Goal: Check status: Check status

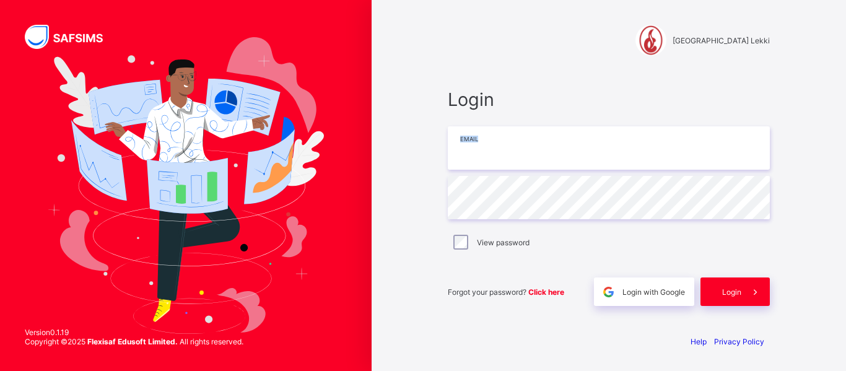
drag, startPoint x: 516, startPoint y: 172, endPoint x: 491, endPoint y: 157, distance: 28.4
click at [491, 157] on div "Login Email Password View password Forgot your password? Click here Login with …" at bounding box center [609, 197] width 322 height 217
click at [491, 157] on input "email" at bounding box center [609, 147] width 322 height 43
click at [623, 290] on span "Login with Google" at bounding box center [654, 292] width 63 height 9
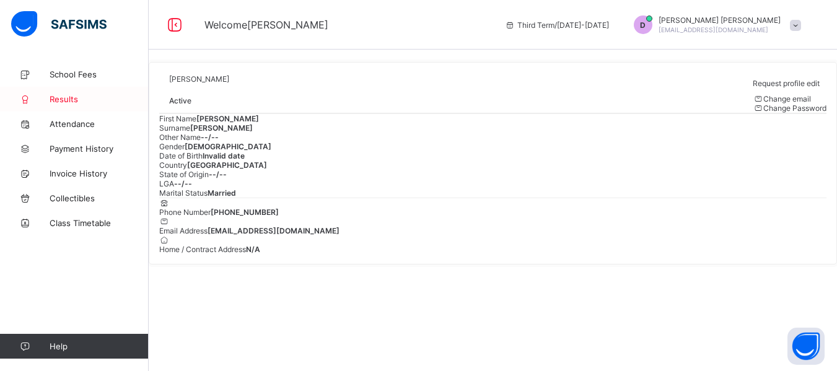
click at [74, 99] on span "Results" at bounding box center [99, 99] width 99 height 10
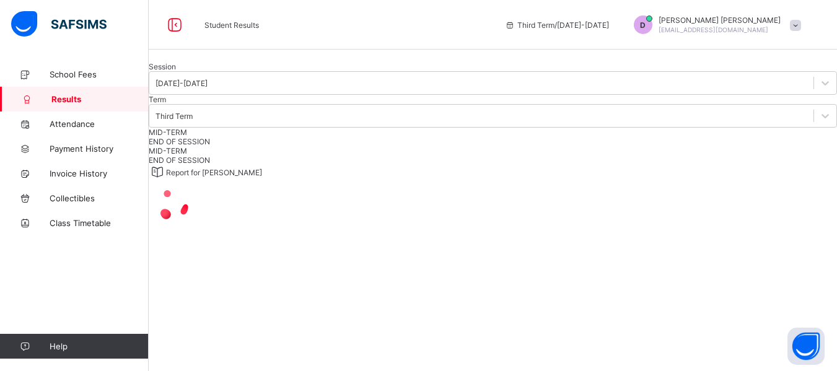
scroll to position [103, 0]
click at [210, 137] on span "END OF SESSION" at bounding box center [179, 141] width 61 height 9
click at [796, 180] on div "Download Result" at bounding box center [802, 186] width 72 height 12
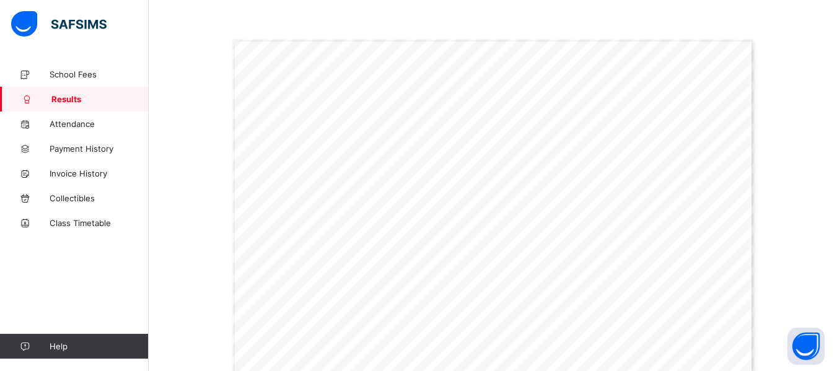
scroll to position [162, 0]
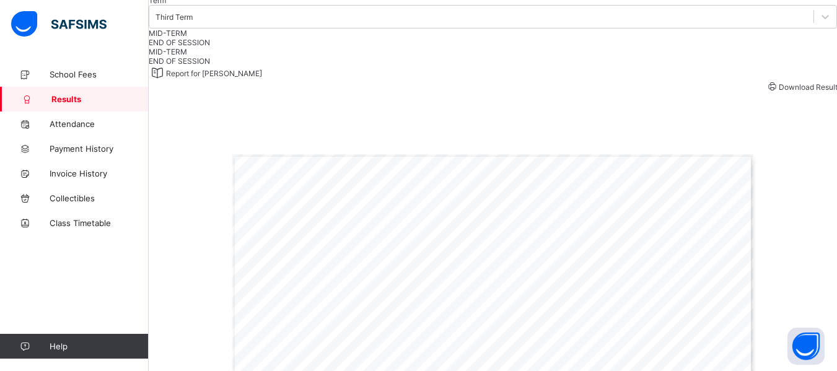
scroll to position [0, 0]
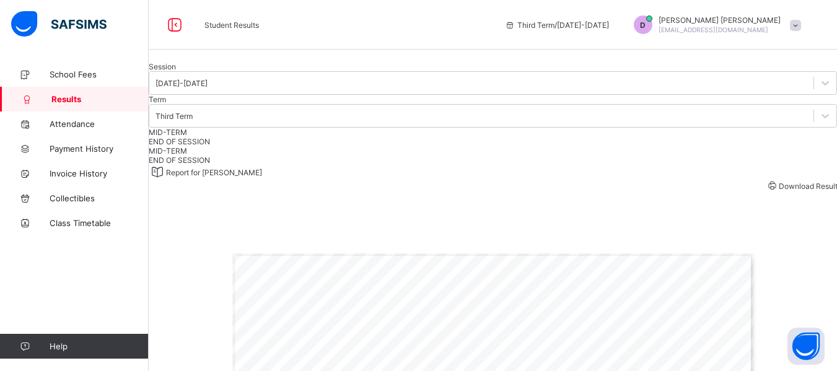
click at [231, 62] on div at bounding box center [493, 62] width 688 height 0
click at [102, 90] on link "Results" at bounding box center [74, 99] width 149 height 25
click at [100, 72] on span "School Fees" at bounding box center [99, 74] width 99 height 10
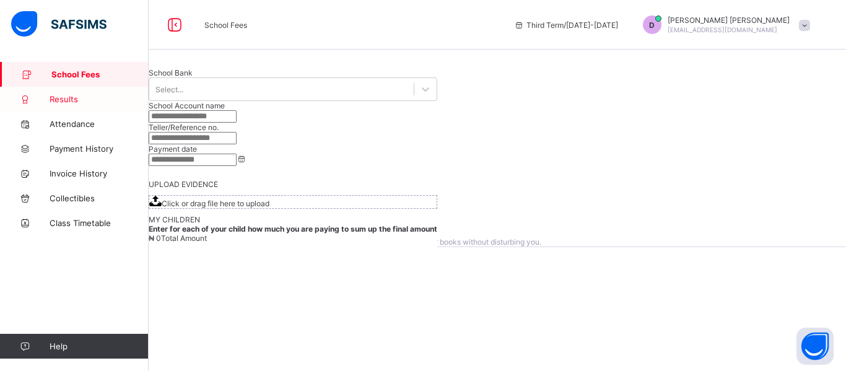
click at [69, 87] on link "Results" at bounding box center [74, 99] width 149 height 25
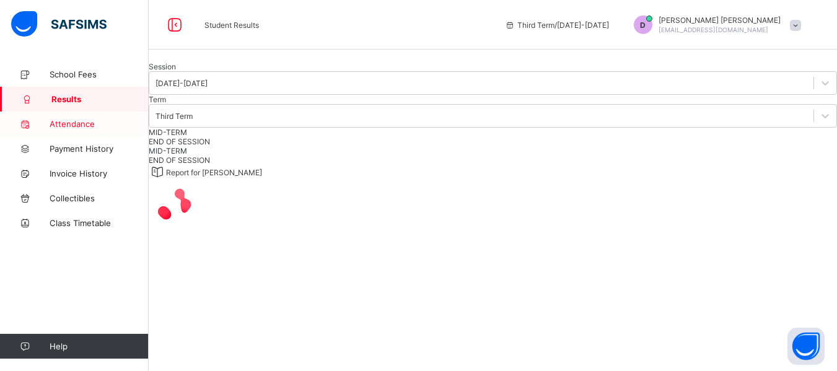
click at [82, 125] on span "Attendance" at bounding box center [99, 124] width 99 height 10
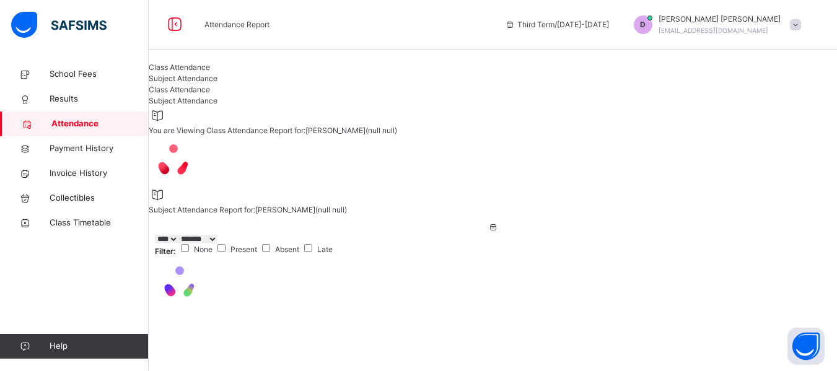
select select "****"
select select "*"
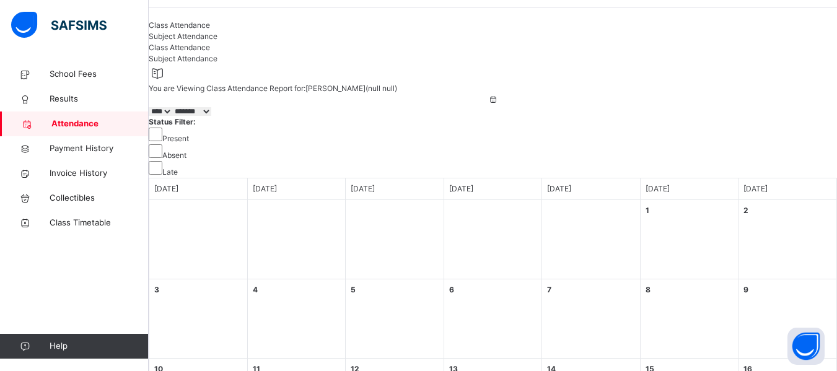
scroll to position [43, 0]
click at [172, 115] on select "**** **** **** **** **** **** **** **** **** **** **** **** **** **** **** ****…" at bounding box center [161, 111] width 24 height 9
click at [211, 115] on select "***** ******* ******** ***** ***** *** **** **** ****** ********* ******* *****…" at bounding box center [191, 111] width 39 height 9
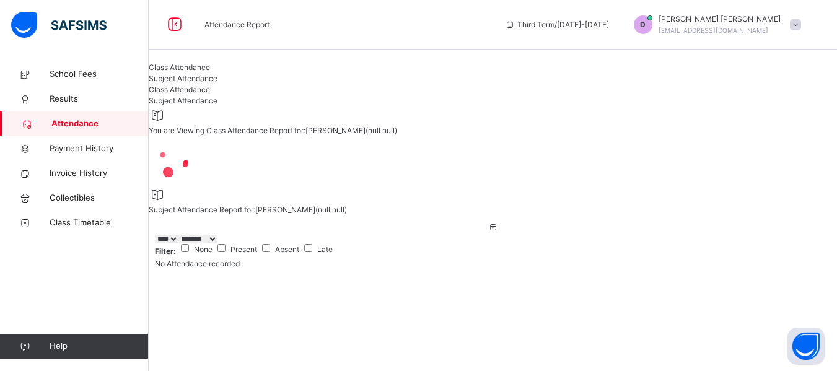
select select "****"
select select "*"
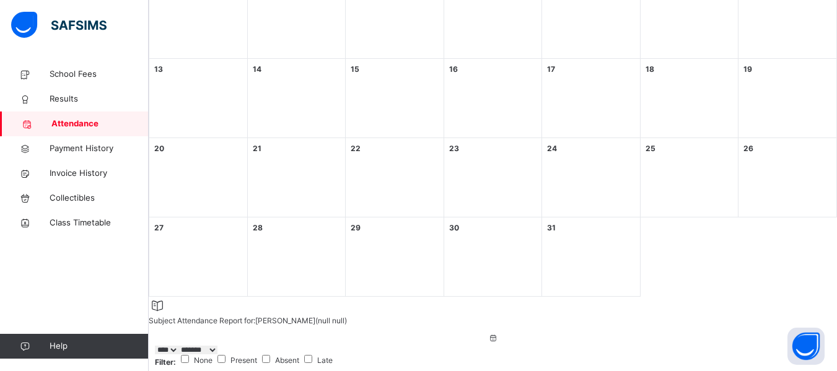
scroll to position [346, 0]
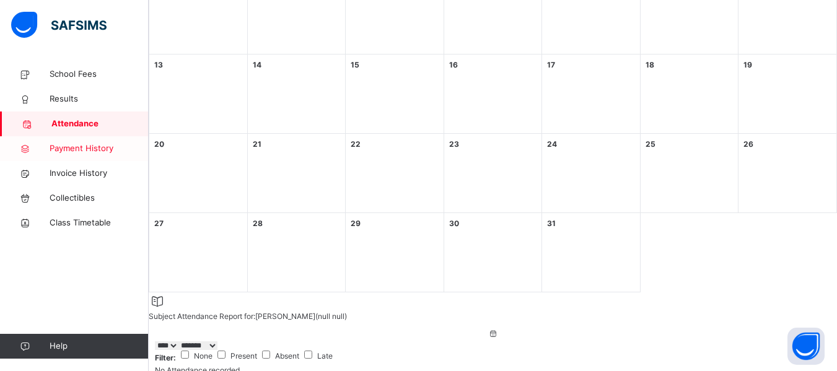
click at [125, 155] on link "Payment History" at bounding box center [74, 148] width 149 height 25
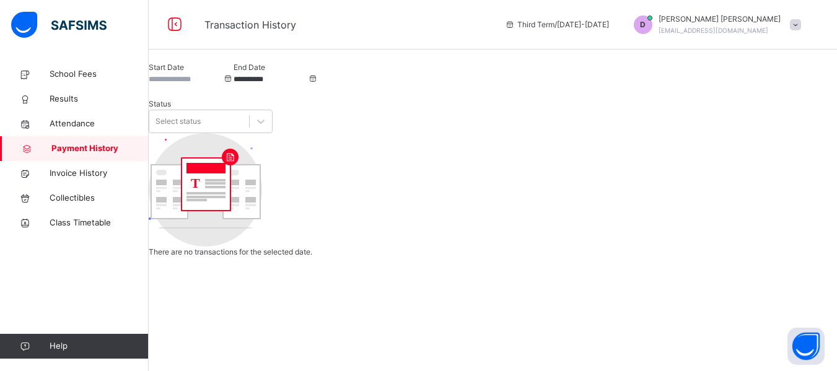
scroll to position [19, 0]
click at [308, 85] on input "**********" at bounding box center [271, 79] width 74 height 11
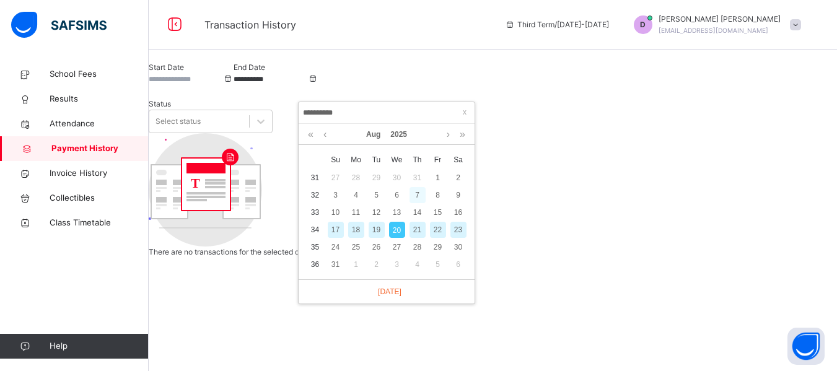
scroll to position [0, 0]
click at [329, 138] on link at bounding box center [324, 134] width 9 height 21
click at [375, 233] on div "20" at bounding box center [377, 230] width 16 height 16
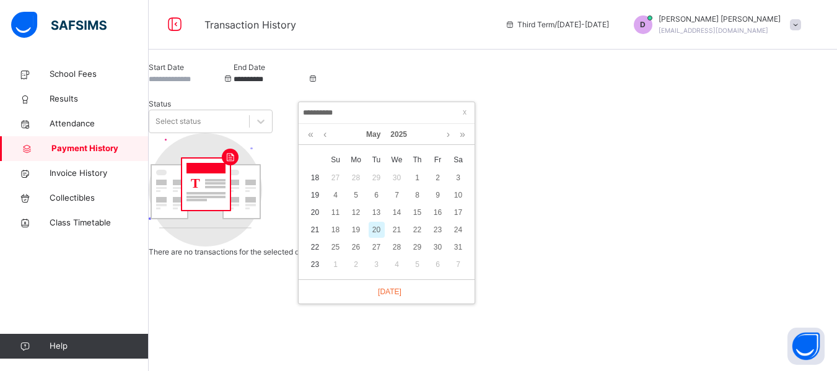
type input "**********"
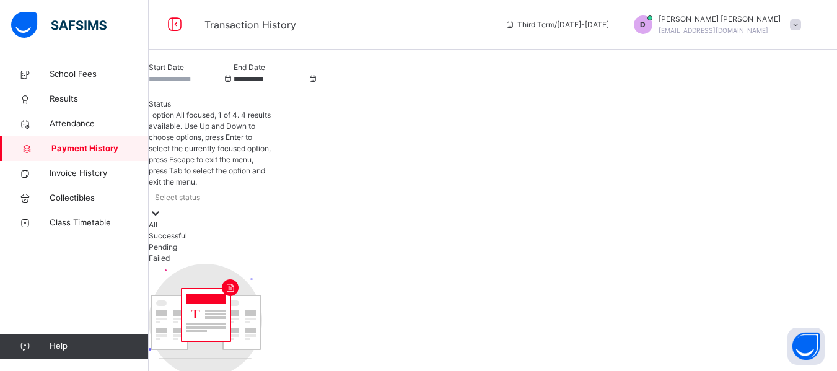
click at [273, 188] on div "Select status" at bounding box center [211, 197] width 124 height 19
click at [273, 231] on div "Successful" at bounding box center [211, 236] width 124 height 11
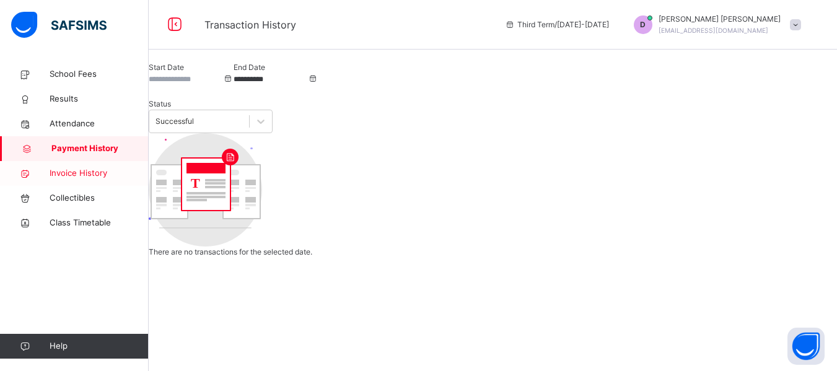
click at [112, 165] on link "Invoice History" at bounding box center [74, 173] width 149 height 25
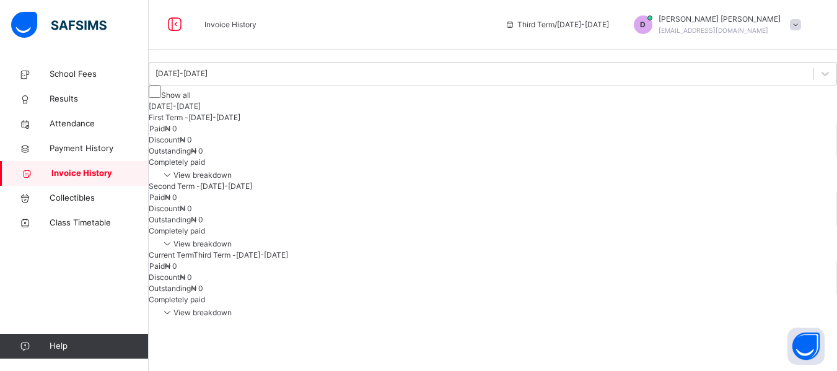
scroll to position [43, 0]
click at [232, 170] on span "View breakdown" at bounding box center [196, 174] width 71 height 9
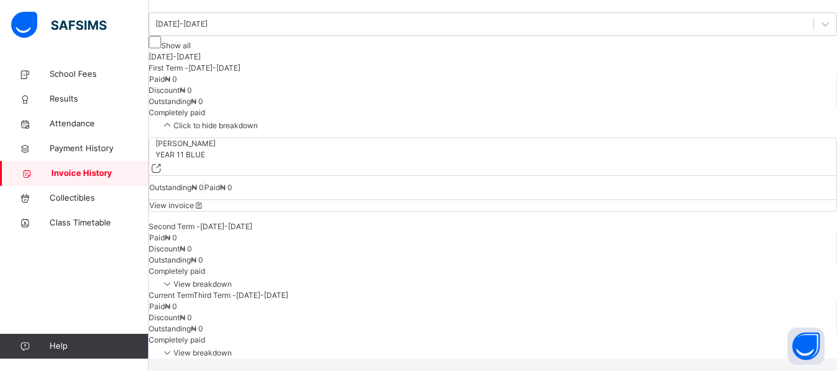
scroll to position [141, 0]
click at [204, 210] on span "View invoice" at bounding box center [176, 205] width 55 height 9
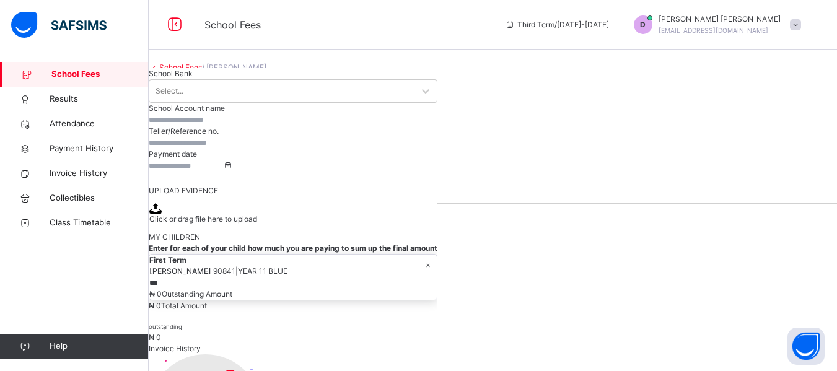
click at [121, 84] on link "School Fees" at bounding box center [74, 74] width 149 height 25
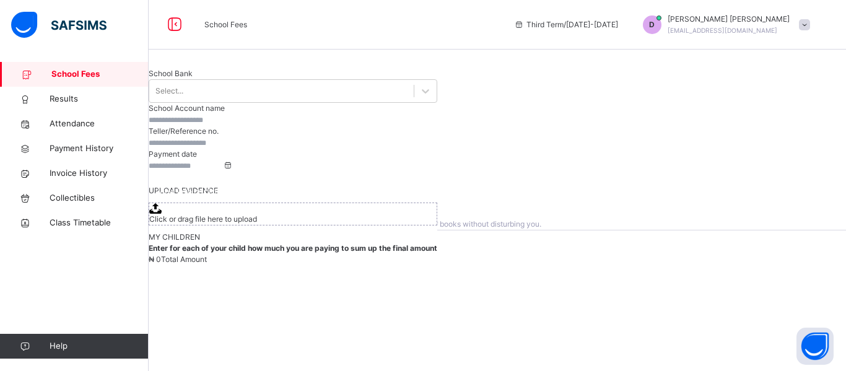
click at [808, 19] on span at bounding box center [804, 24] width 11 height 11
click at [618, 35] on div "Third Term / 2024-2025" at bounding box center [566, 25] width 116 height 50
click at [617, 25] on span "Third Term / 2024-2025" at bounding box center [566, 24] width 104 height 11
click at [128, 219] on span "Class Timetable" at bounding box center [99, 223] width 99 height 12
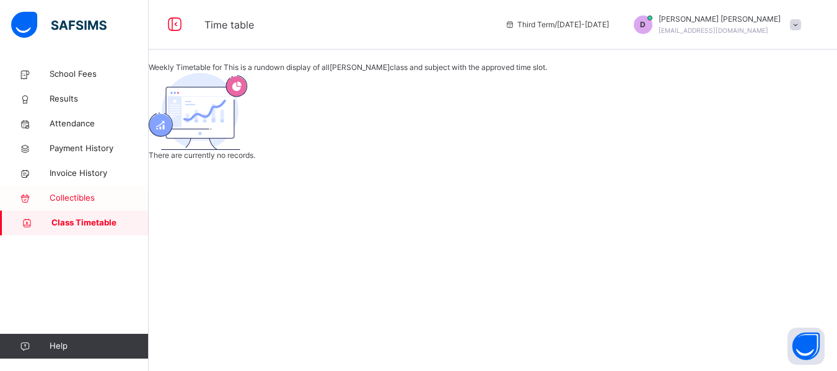
click at [85, 200] on span "Collectibles" at bounding box center [99, 198] width 99 height 12
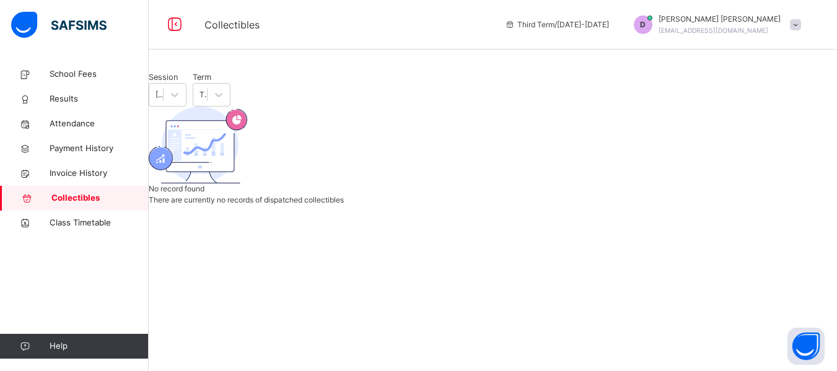
scroll to position [92, 0]
click at [180, 71] on div at bounding box center [493, 71] width 688 height 0
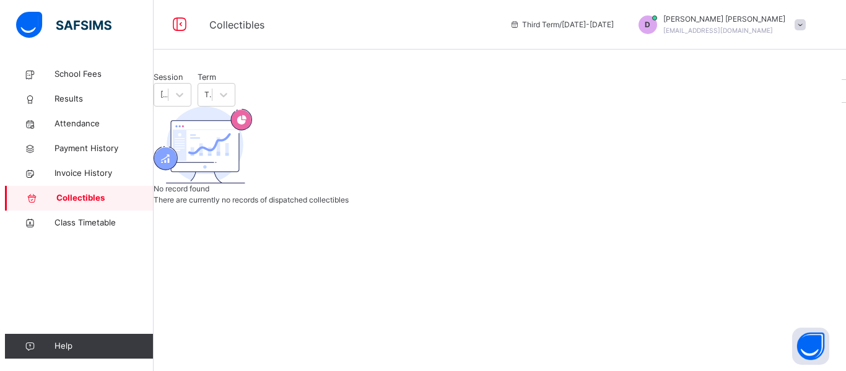
scroll to position [0, 0]
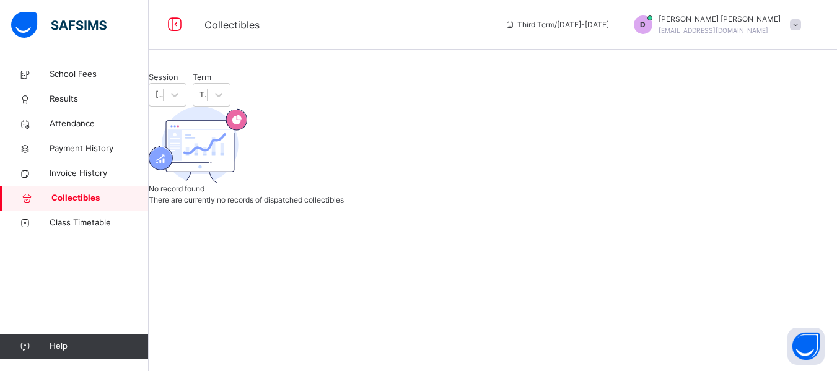
click at [226, 71] on div at bounding box center [493, 71] width 688 height 0
click at [102, 74] on span "School Fees" at bounding box center [99, 74] width 99 height 12
